Goal: Information Seeking & Learning: Learn about a topic

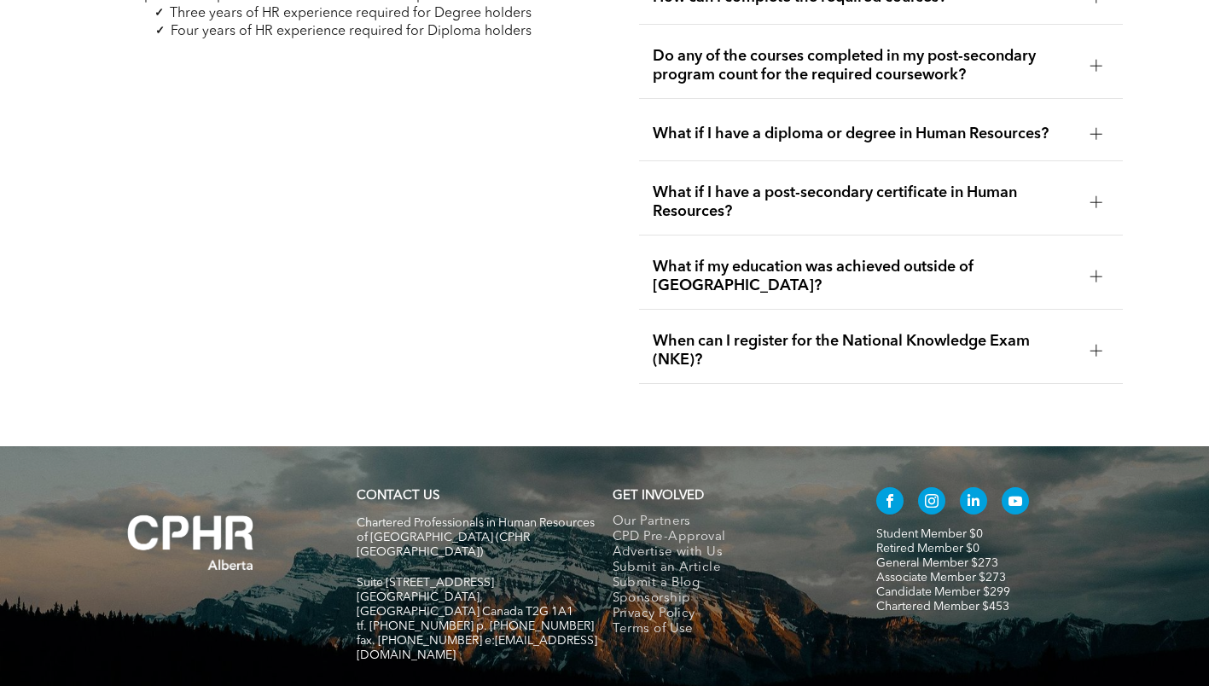
scroll to position [5314, 0]
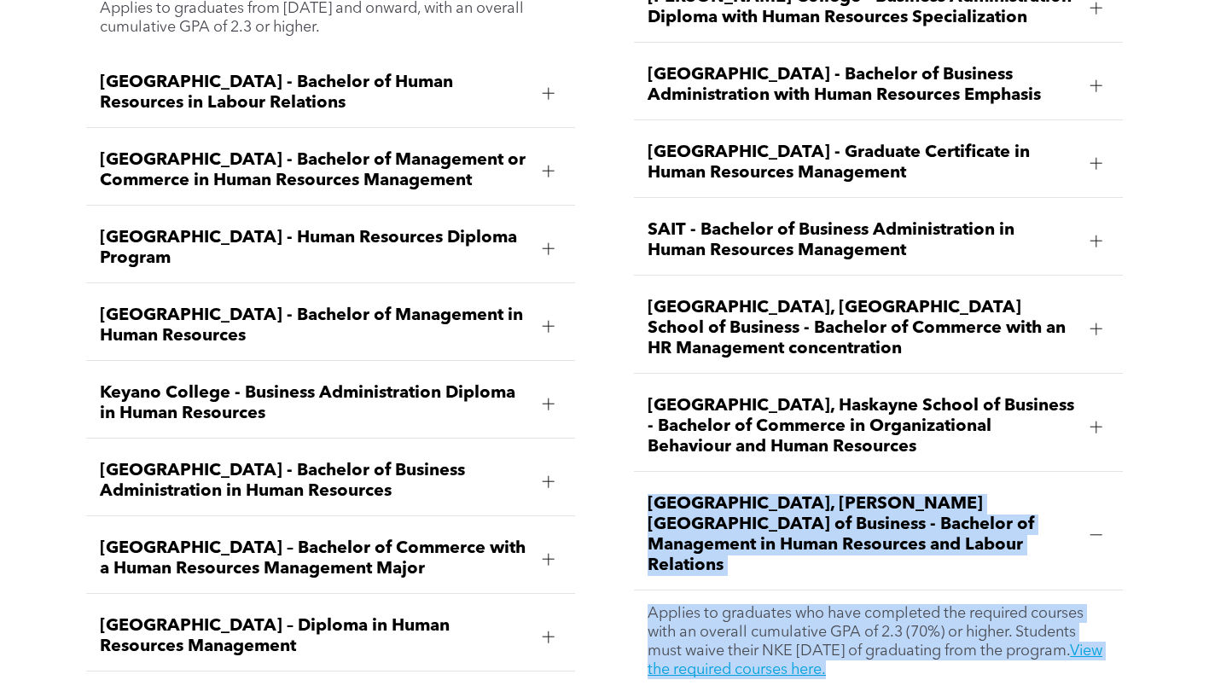
scroll to position [2645, 0]
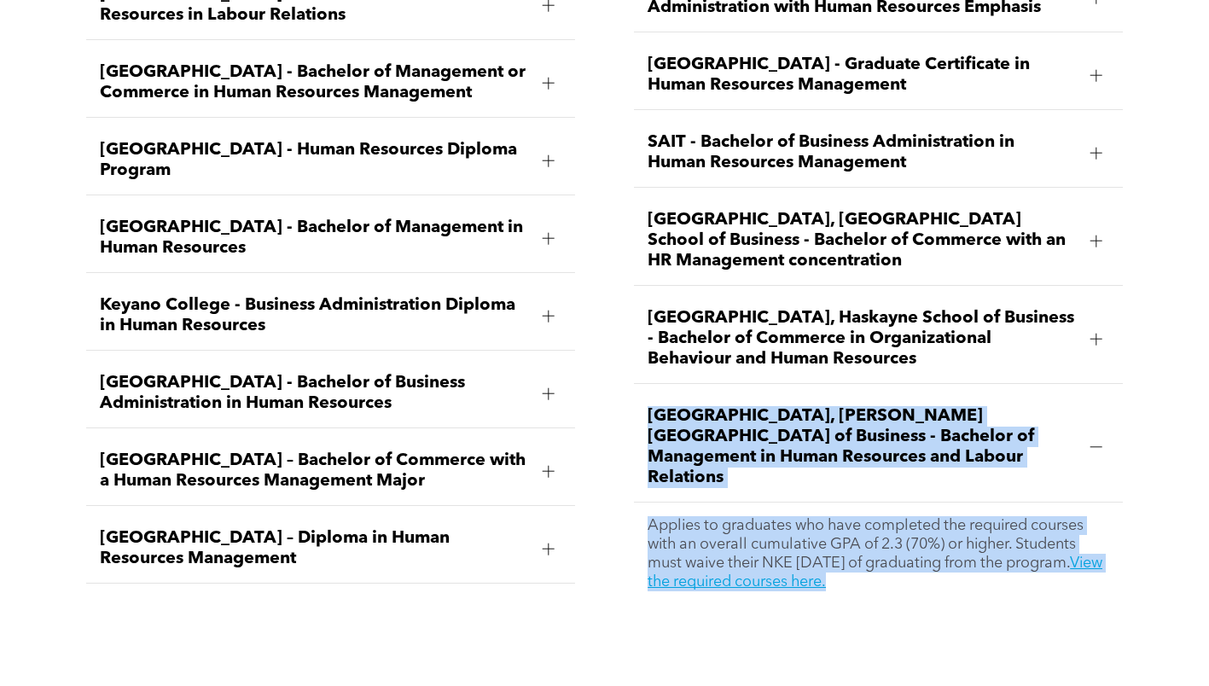
click at [611, 487] on div "[PERSON_NAME][GEOGRAPHIC_DATA] - Bachelor of Business Administration Specializi…" at bounding box center [604, 218] width 1209 height 873
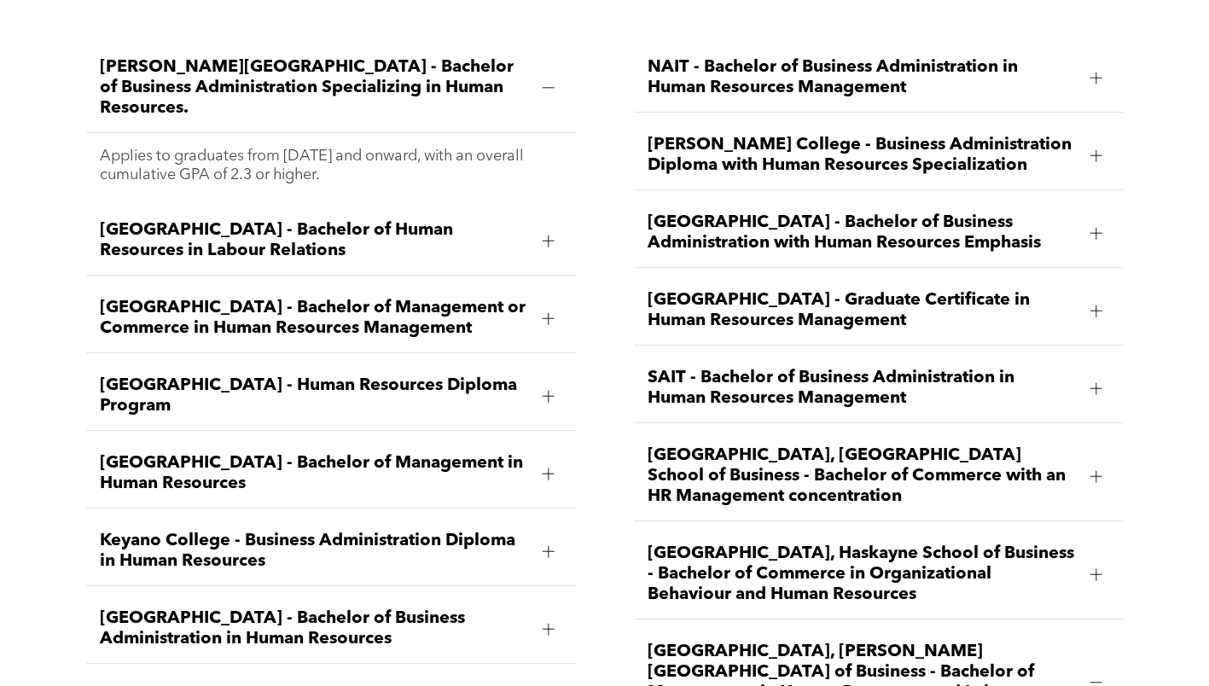
scroll to position [2389, 0]
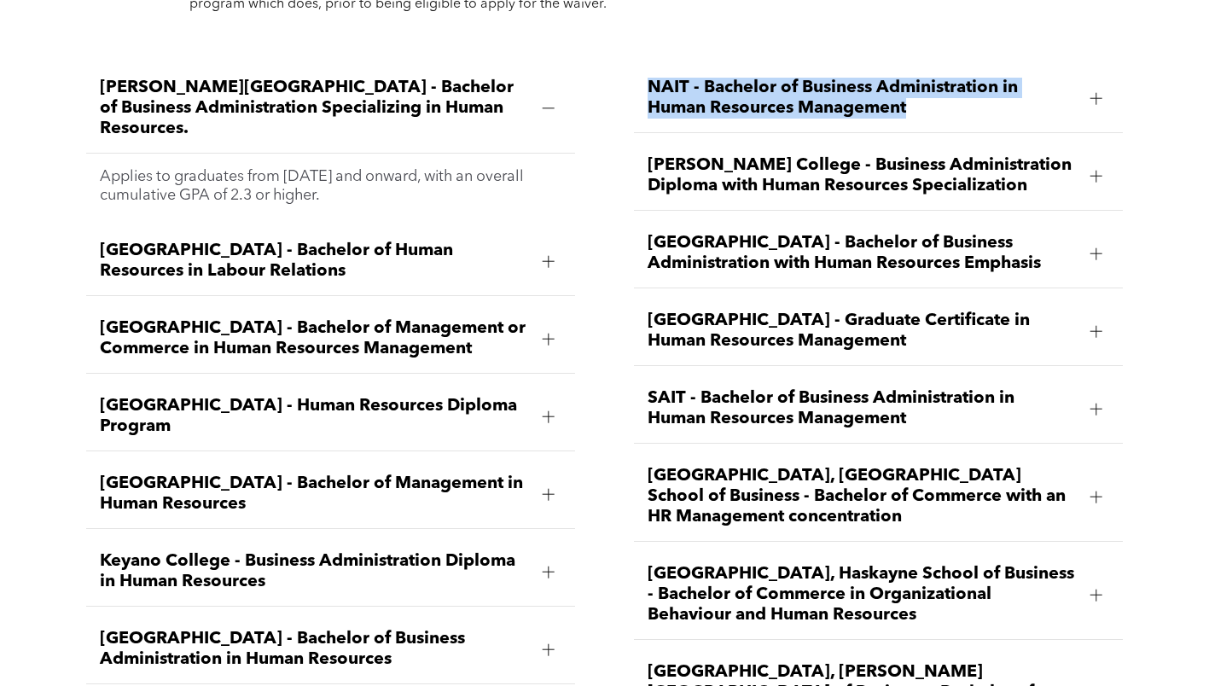
drag, startPoint x: 689, startPoint y: 41, endPoint x: 917, endPoint y: 59, distance: 228.5
click at [917, 64] on div "NAIT - Bachelor of Business Administration in Human Resources Management" at bounding box center [878, 98] width 489 height 69
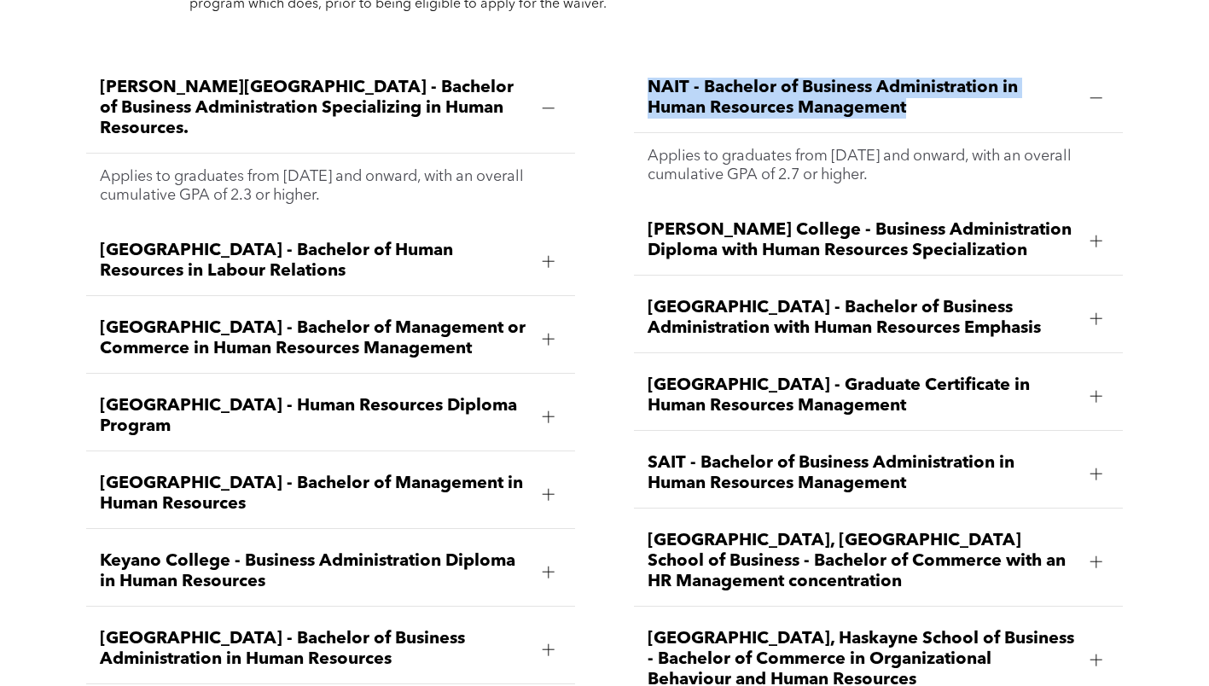
drag, startPoint x: 918, startPoint y: 59, endPoint x: 992, endPoint y: 48, distance: 75.1
click at [992, 78] on span "NAIT - Bachelor of Business Administration in Human Resources Management" at bounding box center [862, 98] width 429 height 41
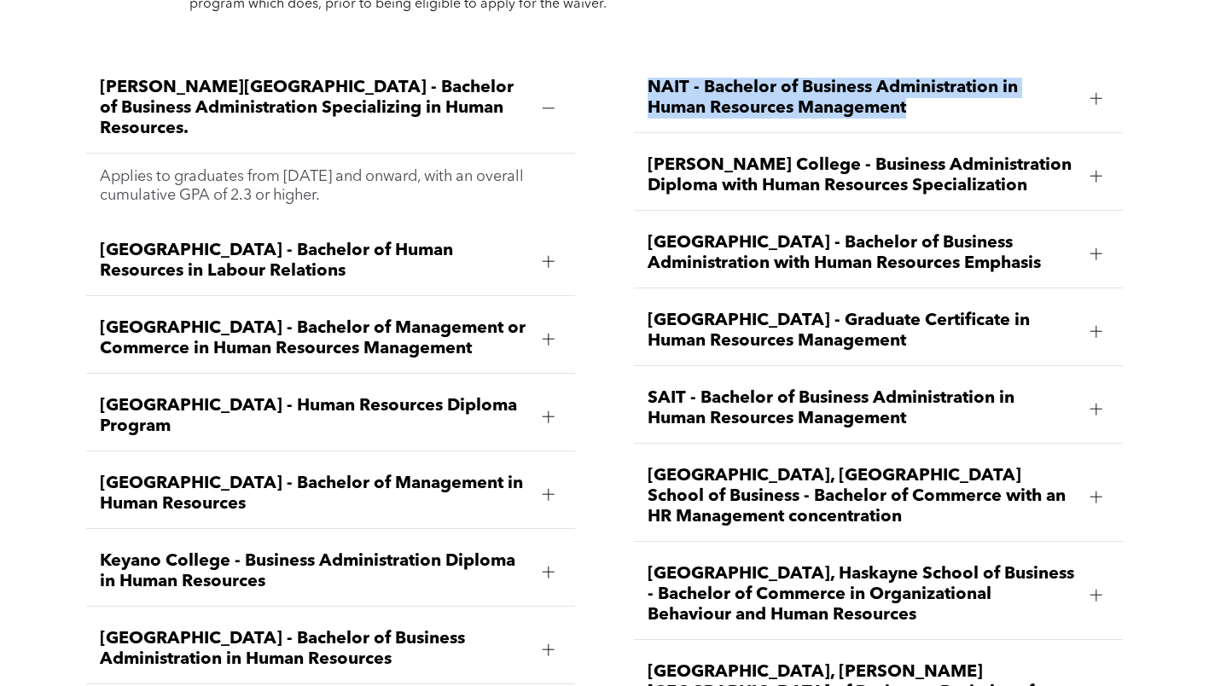
click at [1034, 78] on span "NAIT - Bachelor of Business Administration in Human Resources Management" at bounding box center [862, 98] width 429 height 41
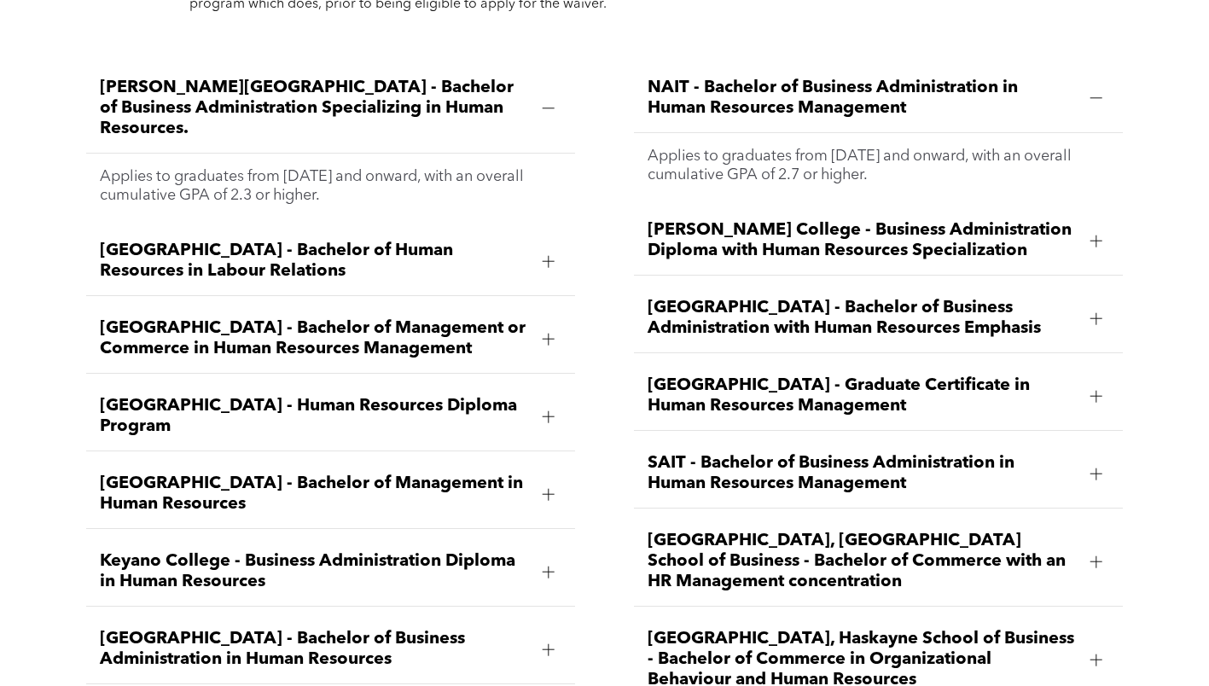
scroll to position [2475, 0]
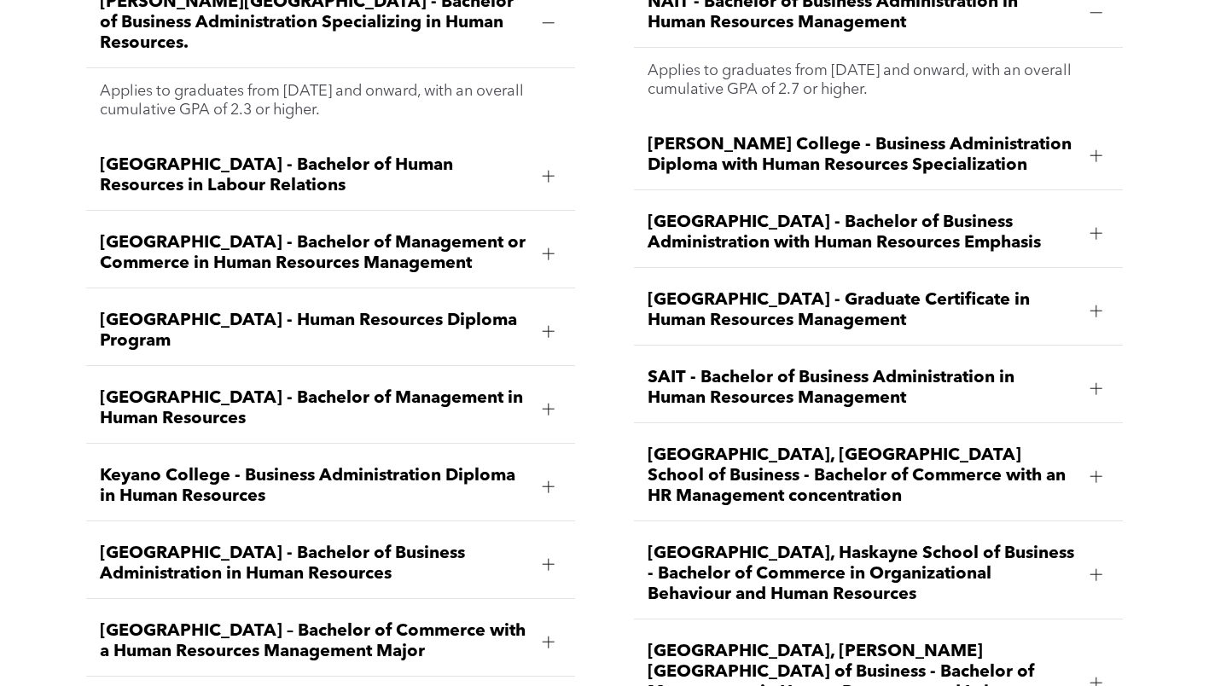
click at [775, 445] on span "[GEOGRAPHIC_DATA], [GEOGRAPHIC_DATA] School of Business - Bachelor of Commerce …" at bounding box center [862, 475] width 429 height 61
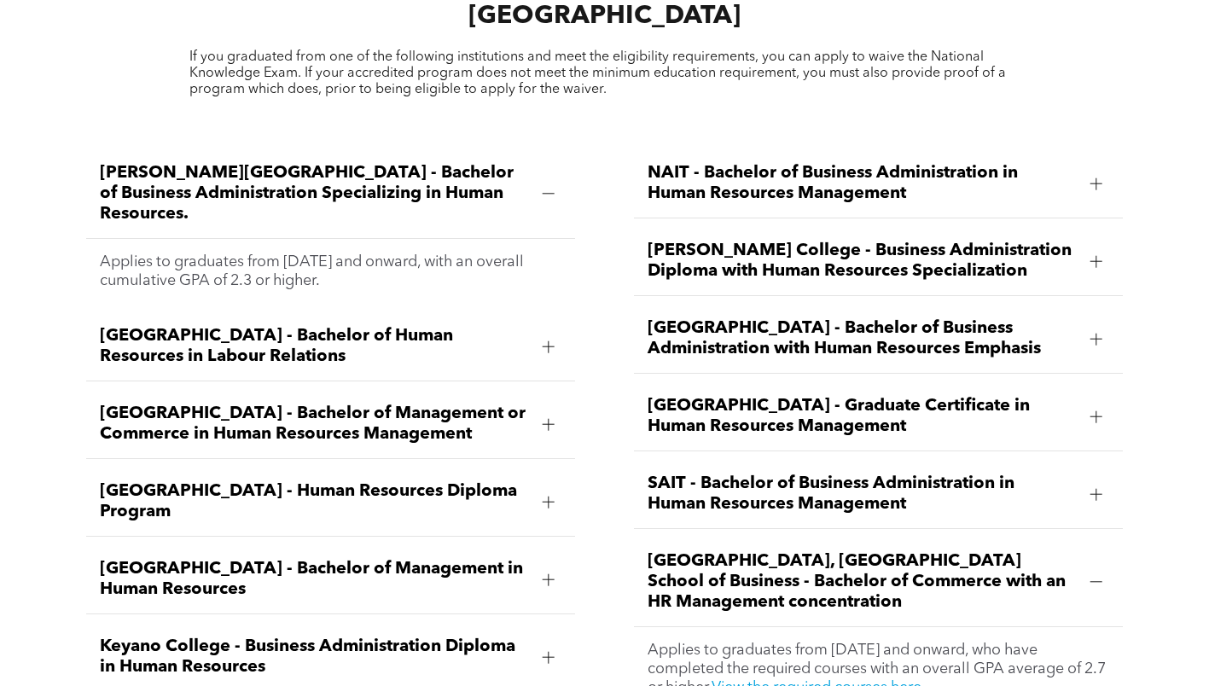
scroll to position [2304, 0]
click at [709, 163] on span "NAIT - Bachelor of Business Administration in Human Resources Management" at bounding box center [862, 183] width 429 height 41
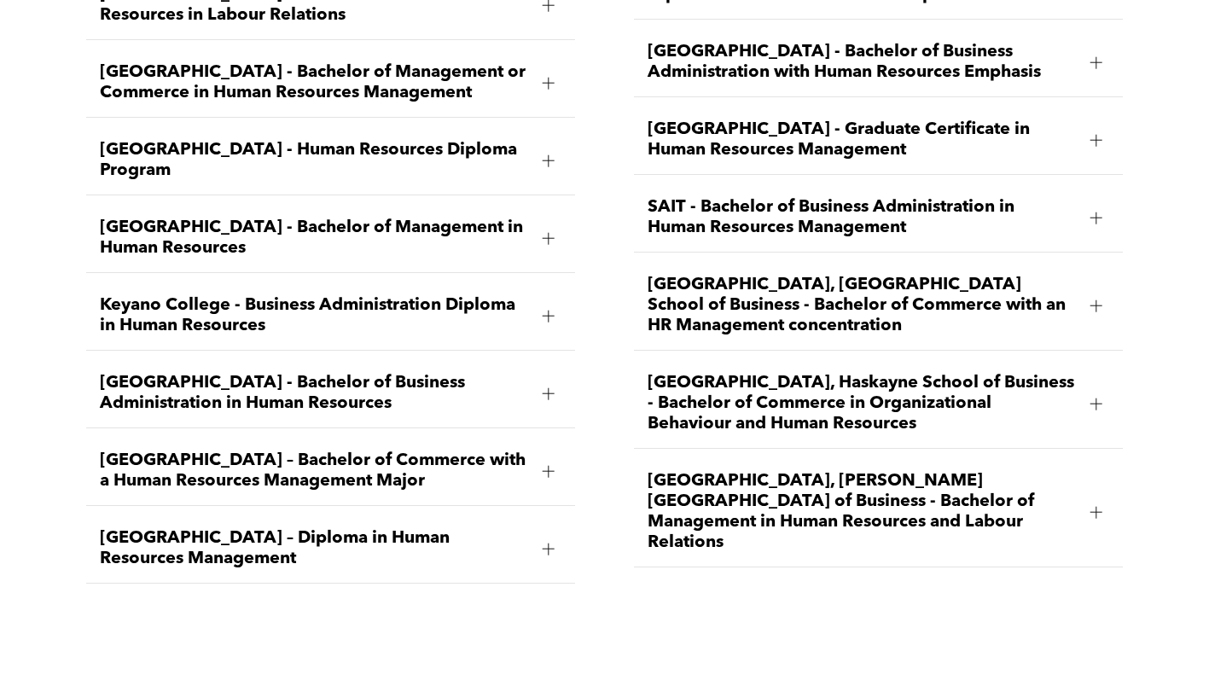
scroll to position [2560, 0]
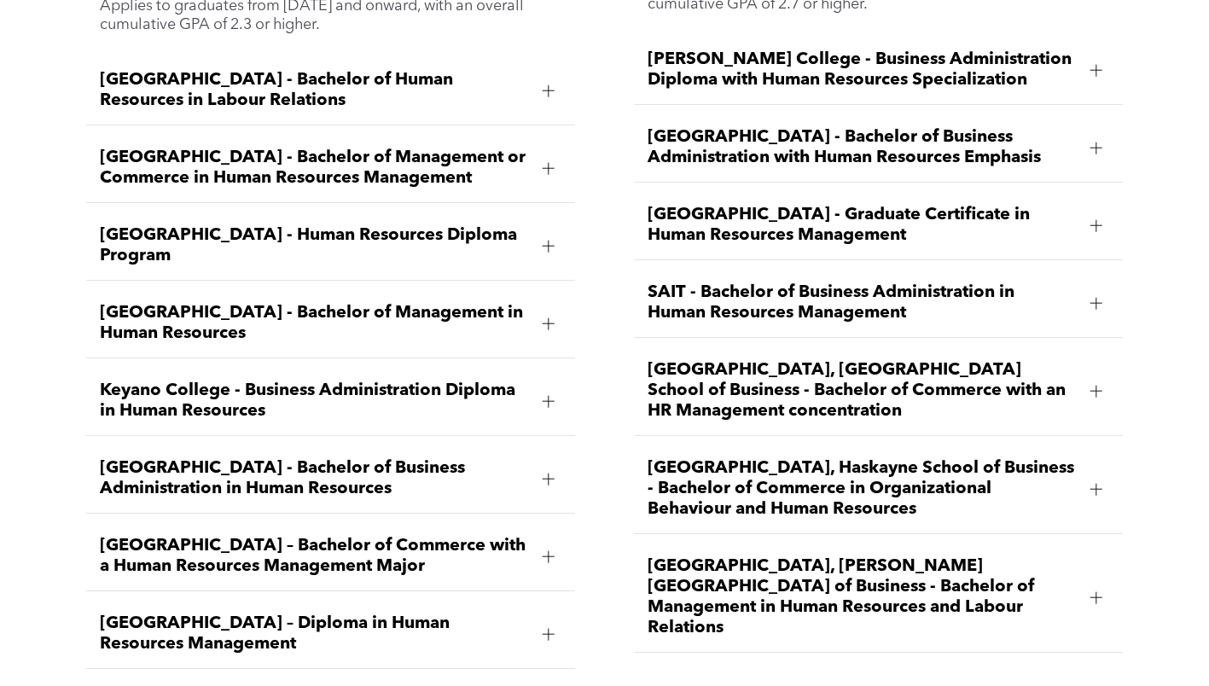
click at [743, 205] on span "[GEOGRAPHIC_DATA] - Graduate Certificate in Human Resources Management" at bounding box center [862, 225] width 429 height 41
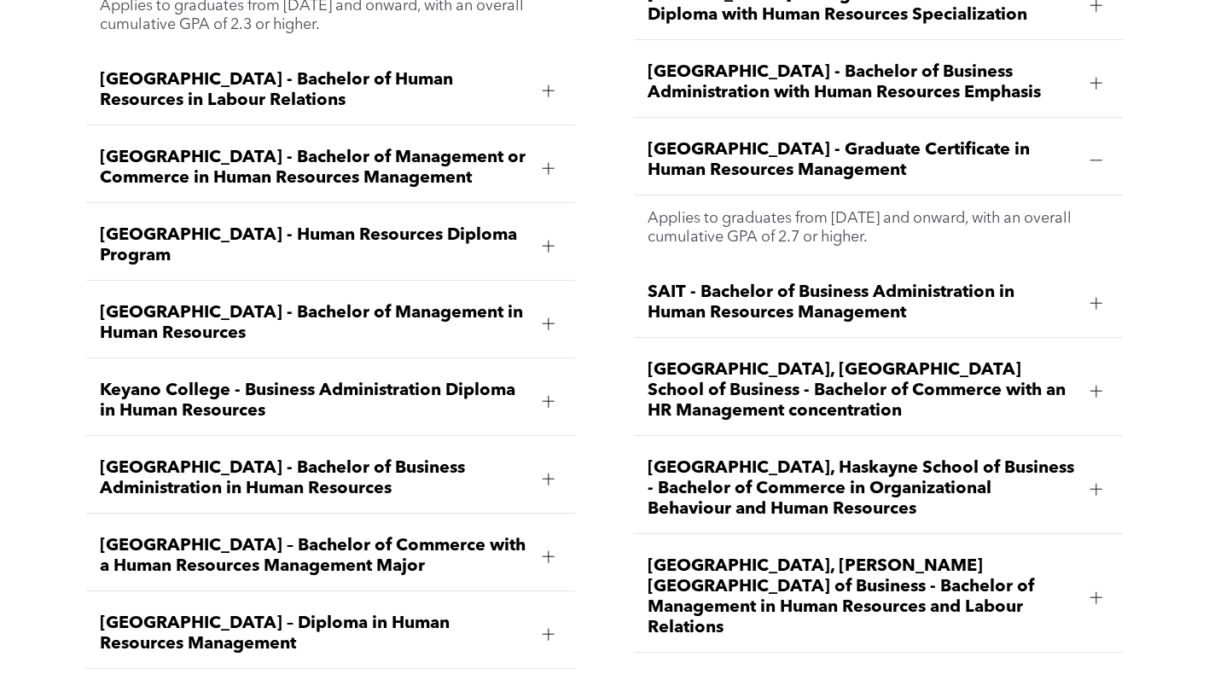
click at [292, 458] on span "[GEOGRAPHIC_DATA] - Bachelor of Business Administration in Human Resources" at bounding box center [314, 478] width 429 height 41
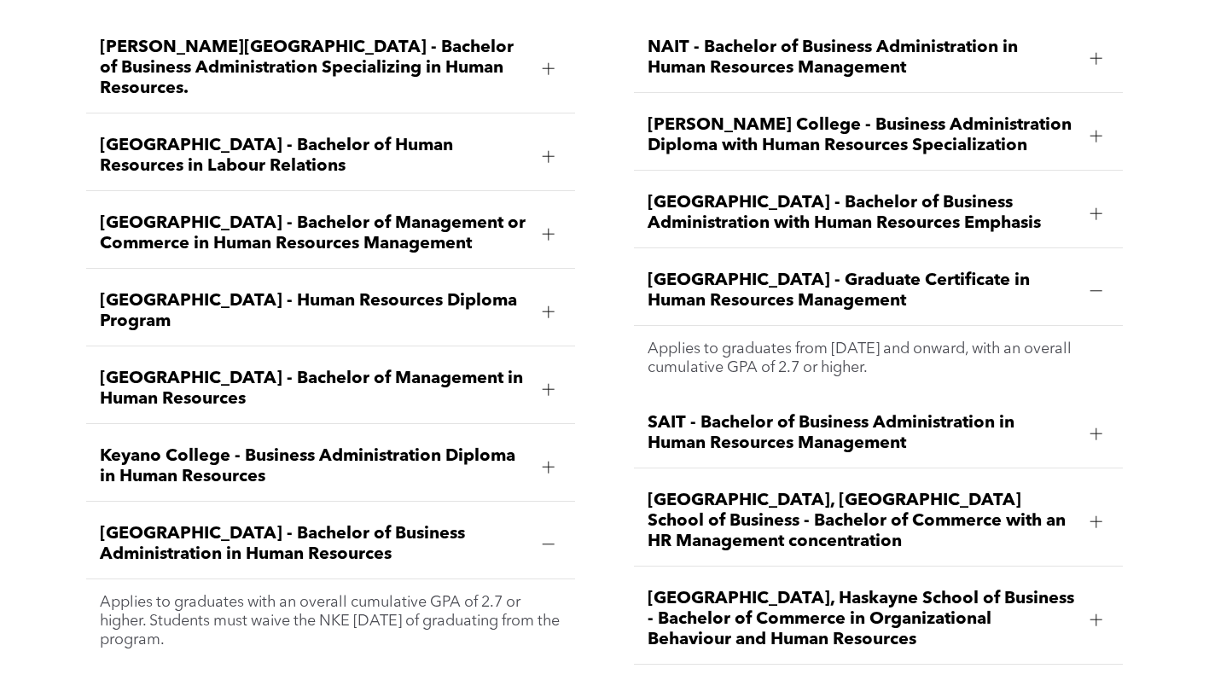
scroll to position [2410, 0]
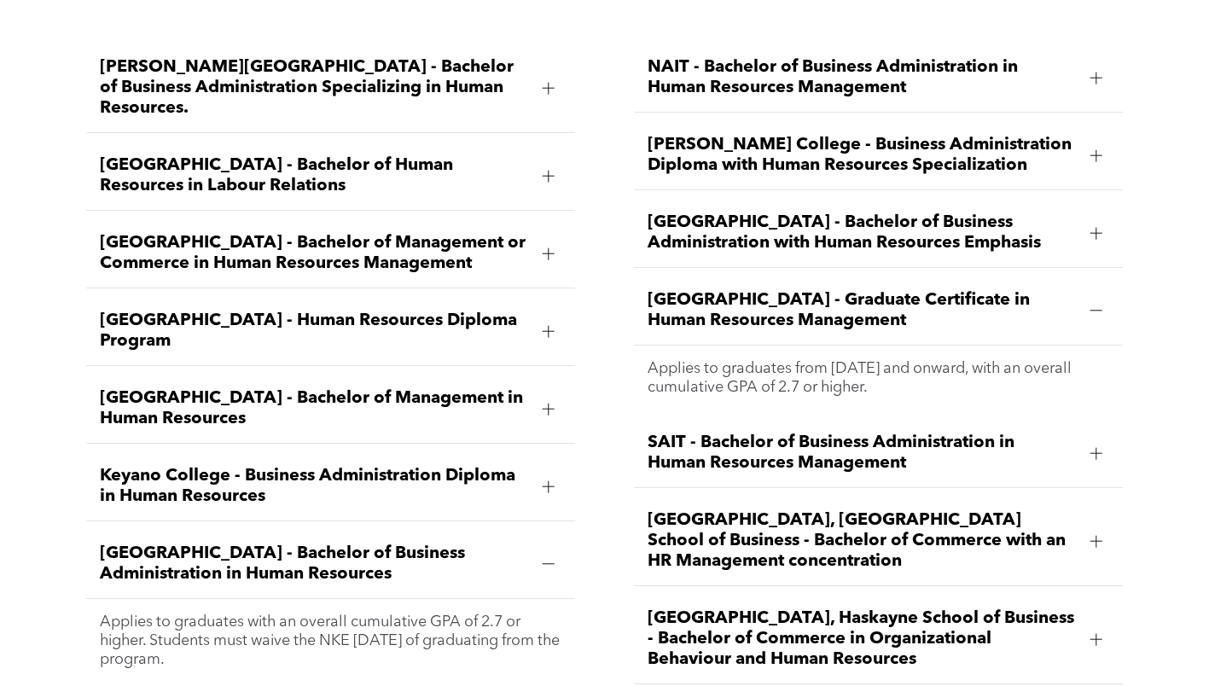
click at [163, 311] on span "[GEOGRAPHIC_DATA] - Human Resources Diploma Program" at bounding box center [314, 331] width 429 height 41
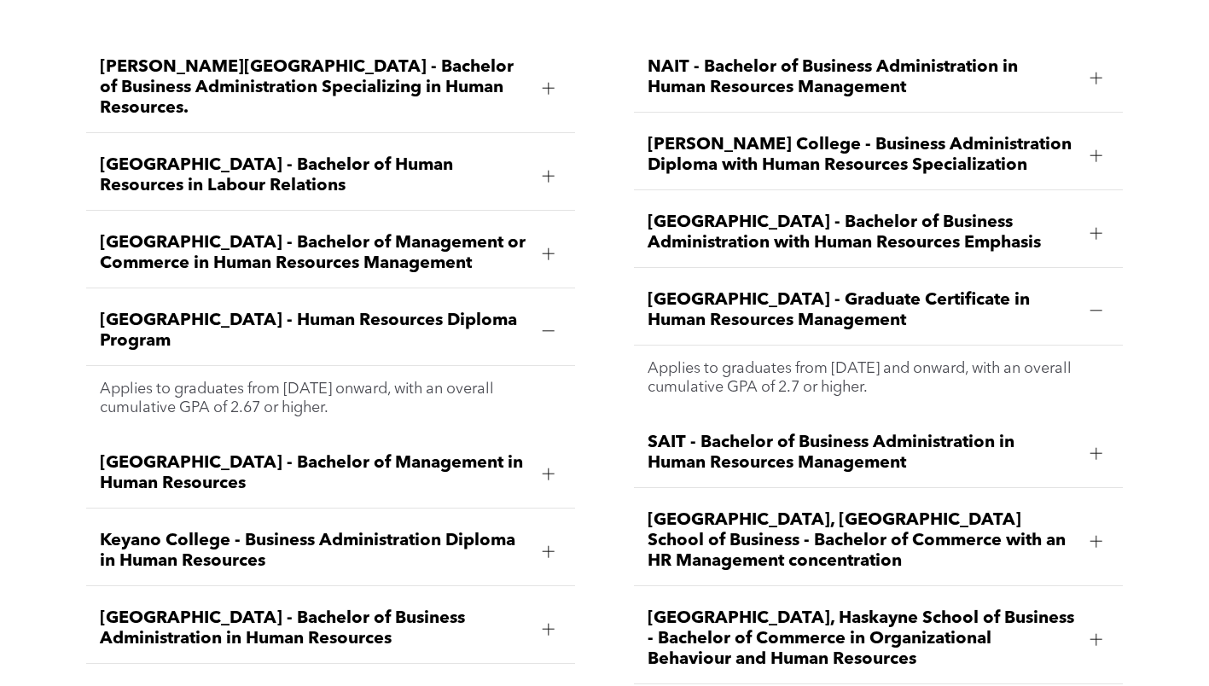
click at [758, 433] on span "SAIT - Bachelor of Business Administration in Human Resources Management" at bounding box center [862, 453] width 429 height 41
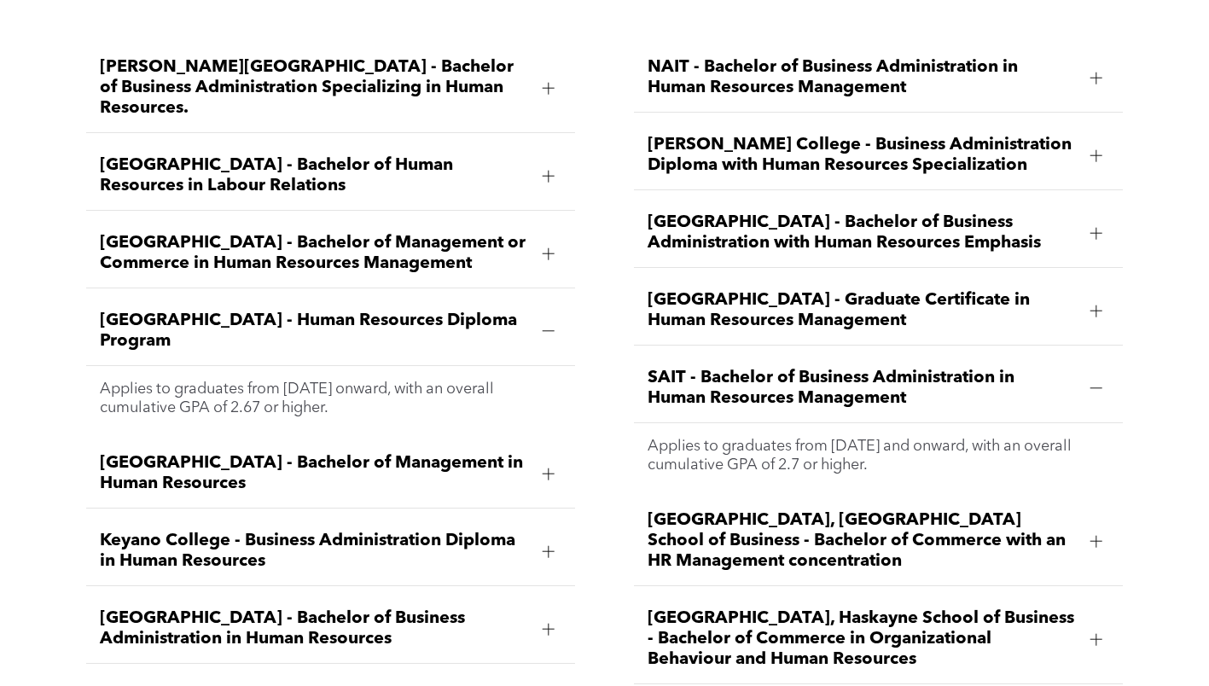
drag, startPoint x: 727, startPoint y: 353, endPoint x: 927, endPoint y: 436, distance: 216.1
click at [927, 436] on li "SAIT - Bachelor of Business Administration in Human Resources Management Applie…" at bounding box center [878, 421] width 489 height 134
copy li "SAIT - Bachelor of Business Administration in Human Resources Management Applie…"
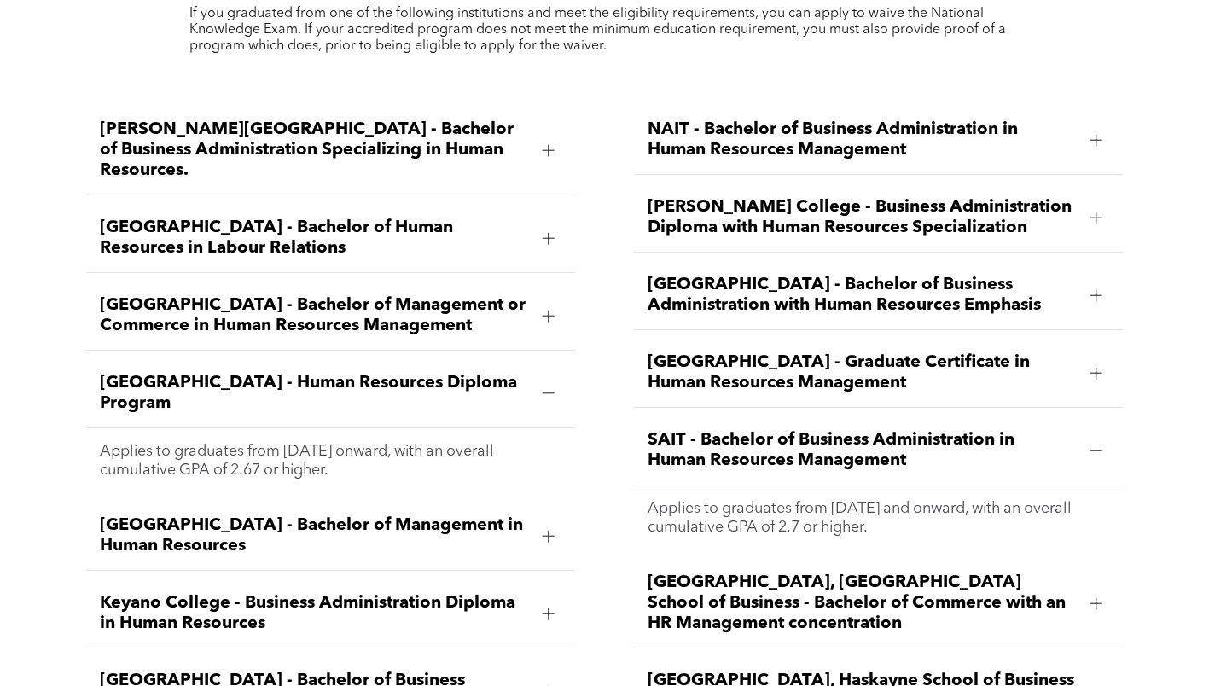
scroll to position [2239, 0]
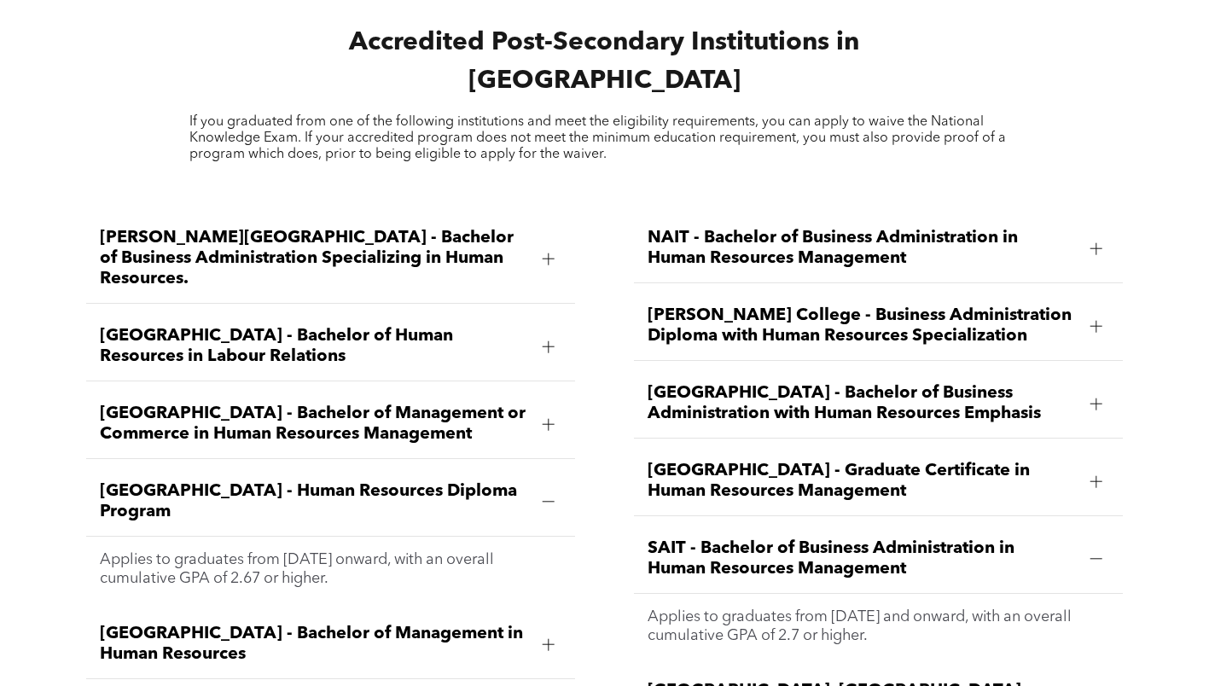
click at [749, 305] on span "[PERSON_NAME] College - Business Administration Diploma with Human Resources Sp…" at bounding box center [862, 325] width 429 height 41
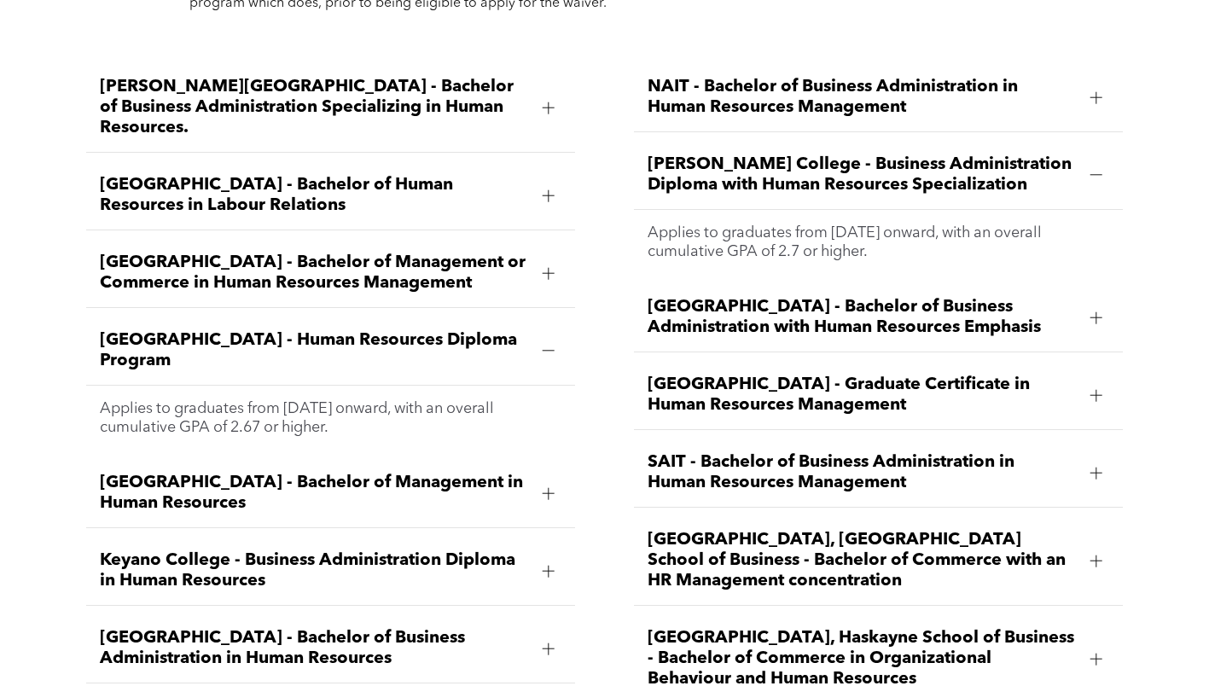
scroll to position [2410, 0]
